Goal: Transaction & Acquisition: Purchase product/service

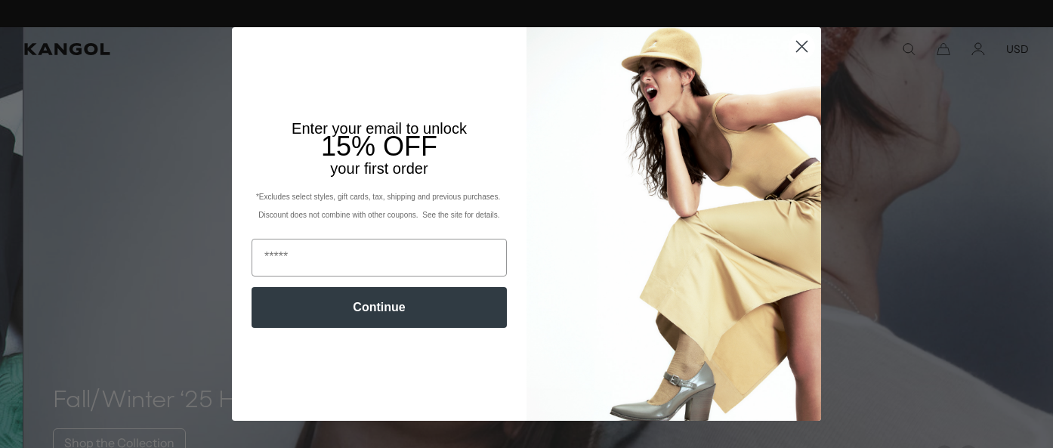
scroll to position [0, 311]
